Goal: Information Seeking & Learning: Learn about a topic

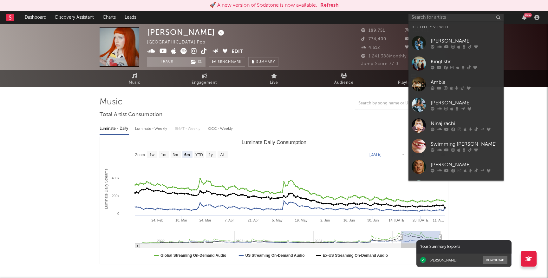
select select "6m"
click at [332, 99] on div at bounding box center [274, 103] width 349 height 13
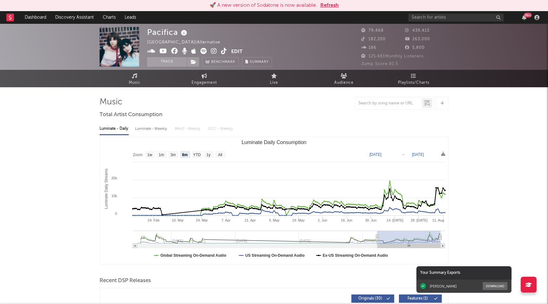
select select "6m"
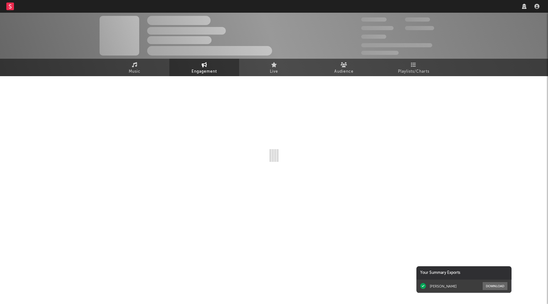
select select "1w"
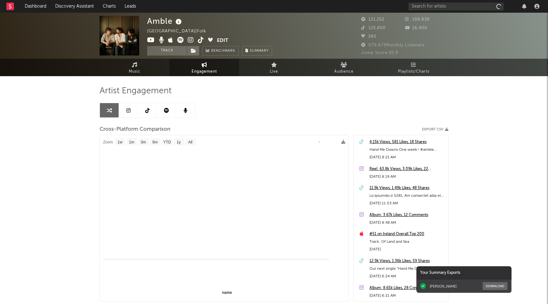
select select "1m"
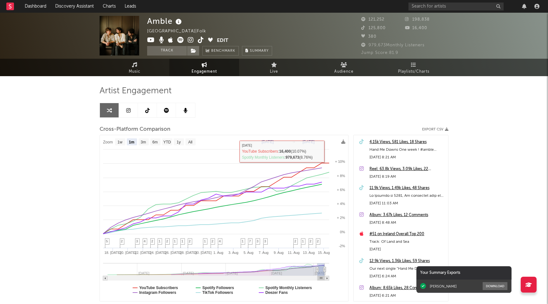
select select "1m"
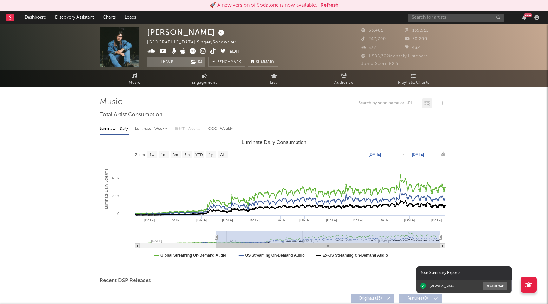
select select "6m"
